Goal: Information Seeking & Learning: Learn about a topic

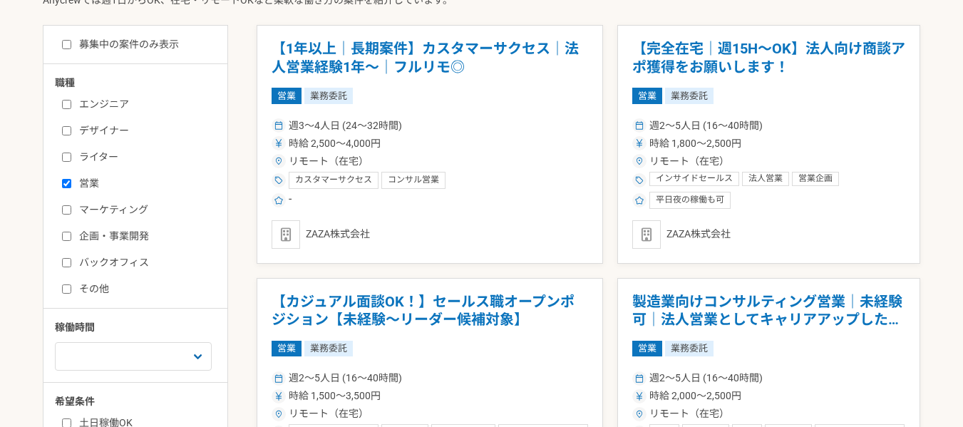
scroll to position [384, 0]
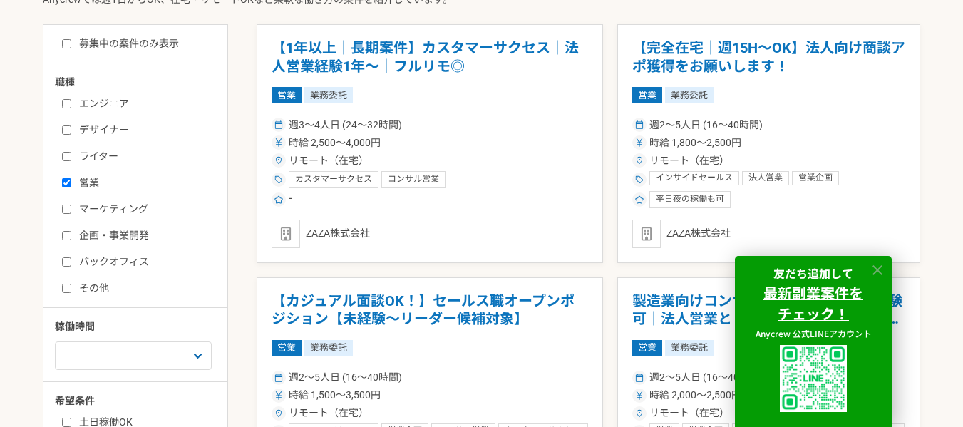
click at [879, 273] on icon at bounding box center [878, 270] width 16 height 16
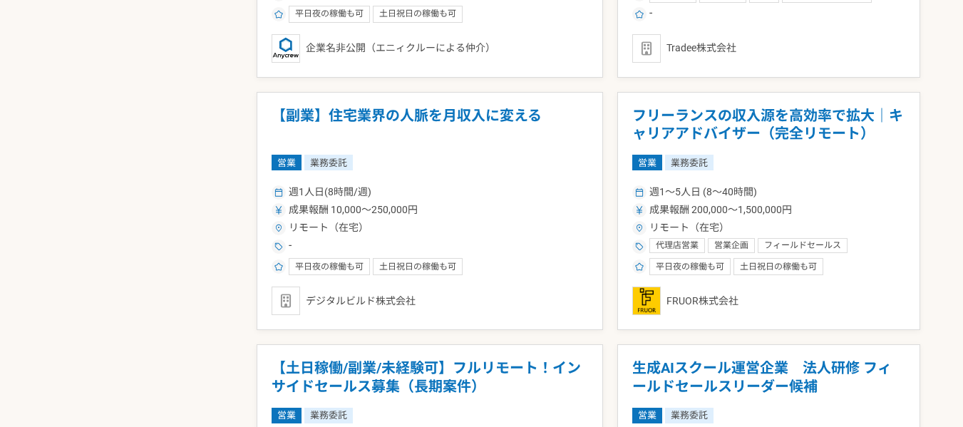
scroll to position [1076, 0]
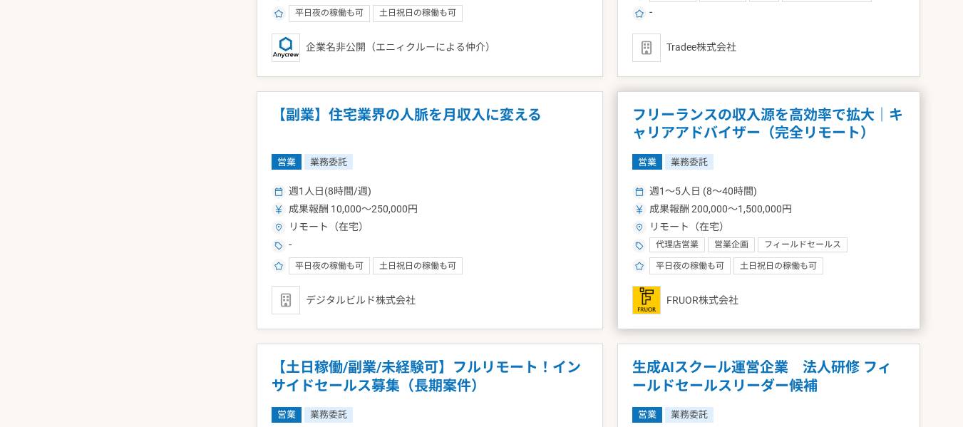
click at [686, 130] on h1 "フリーランスの収入源を高効率で拡大｜キャリアアドバイザー（完全リモート）" at bounding box center [768, 124] width 273 height 36
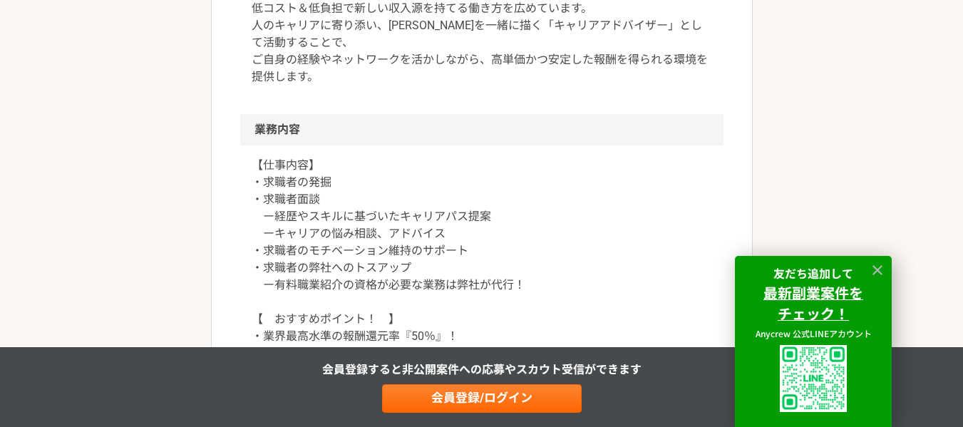
scroll to position [526, 0]
click at [874, 269] on icon at bounding box center [878, 270] width 16 height 16
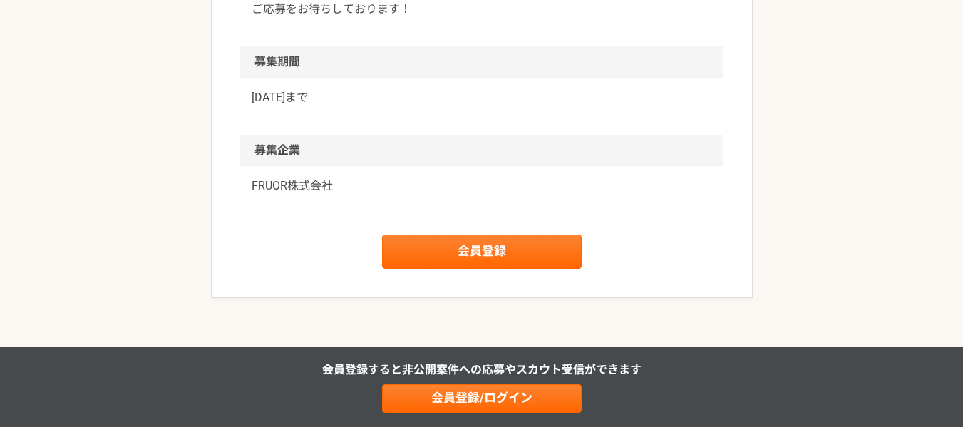
scroll to position [1768, 0]
click at [261, 187] on p "FRUOR株式会社" at bounding box center [482, 185] width 460 height 17
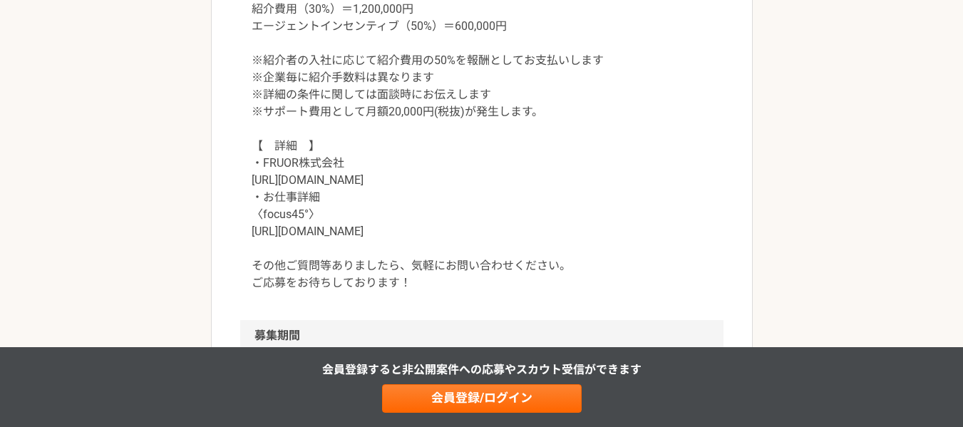
scroll to position [1466, 0]
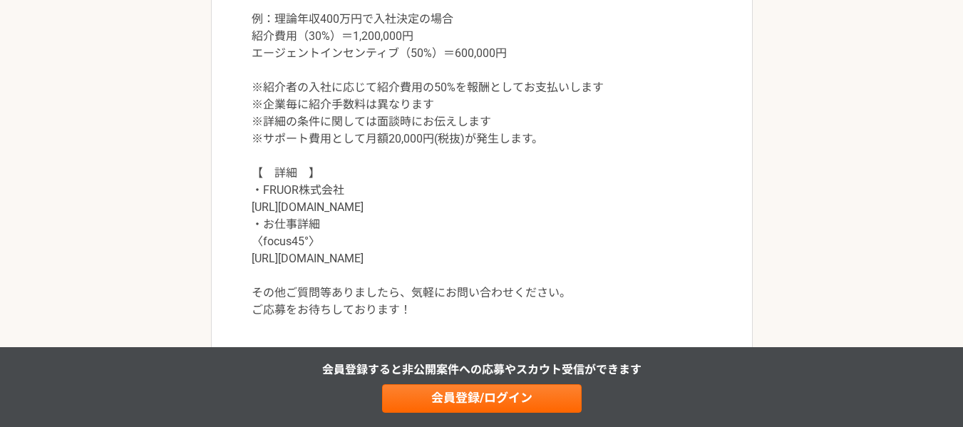
click at [304, 258] on p "【　契約金額　】 成果に応じたインセンティブ 例：理論年収400万円で入社決定の場合 紹介費用（30%）＝1,200,000円 エージェントインセンティブ（5…" at bounding box center [482, 138] width 460 height 359
drag, startPoint x: 251, startPoint y: 259, endPoint x: 398, endPoint y: 257, distance: 147.6
click at [398, 257] on p "【　契約金額　】 成果に応じたインセンティブ 例：理論年収400万円で入社決定の場合 紹介費用（30%）＝1,200,000円 エージェントインセンティブ（5…" at bounding box center [482, 138] width 460 height 359
copy p "[URL][DOMAIN_NAME]"
